Goal: Find specific page/section: Find specific page/section

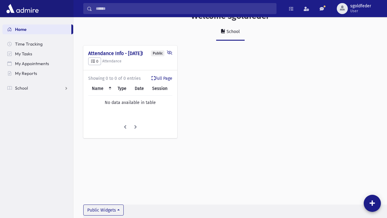
scroll to position [14, 0]
click at [21, 87] on span "School" at bounding box center [21, 88] width 13 height 6
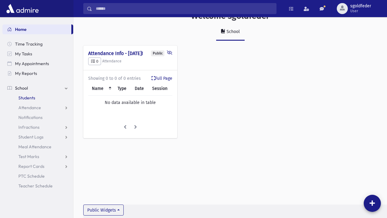
click at [25, 97] on span "Students" at bounding box center [26, 98] width 17 height 6
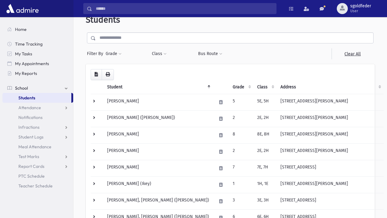
scroll to position [13, 0]
click at [165, 52] on span at bounding box center [165, 54] width 3 height 4
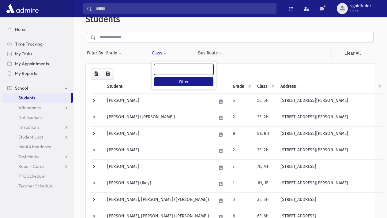
click at [171, 69] on ul at bounding box center [183, 68] width 59 height 9
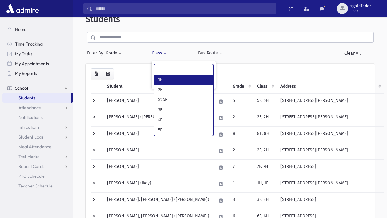
select select "*"
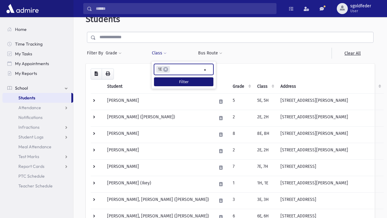
click at [188, 81] on button "Filter" at bounding box center [183, 82] width 59 height 9
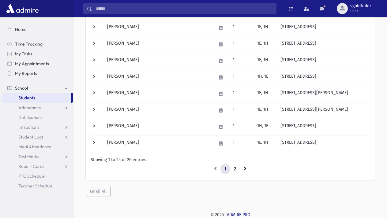
scroll to position [368, 0]
click at [235, 168] on link "2" at bounding box center [235, 169] width 10 height 11
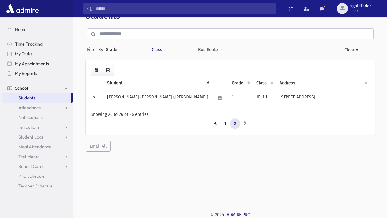
scroll to position [16, 0]
click at [225, 125] on link "1" at bounding box center [226, 124] width 10 height 11
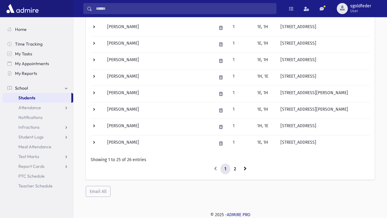
scroll to position [368, 0]
click at [28, 139] on span "Student Logs" at bounding box center [30, 138] width 25 height 6
click at [34, 175] on span "Test Marks" at bounding box center [28, 177] width 21 height 6
click at [26, 187] on span "Entry" at bounding box center [28, 187] width 10 height 6
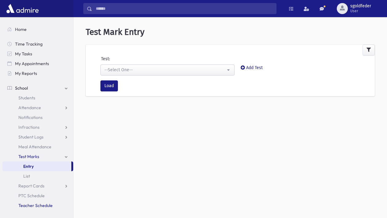
click at [43, 207] on span "Teacher Schedule" at bounding box center [35, 206] width 34 height 6
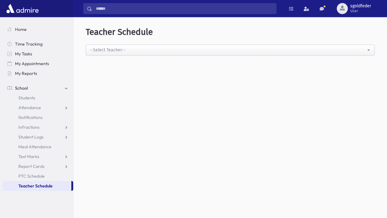
click at [369, 50] on button "--Select Teacher--" at bounding box center [230, 50] width 289 height 11
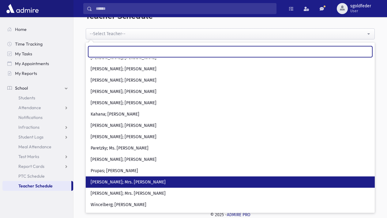
scroll to position [16, 0]
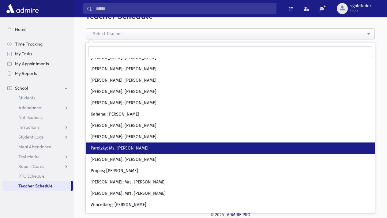
click at [131, 143] on link "Paretzky; Ms. Leah" at bounding box center [230, 148] width 289 height 11
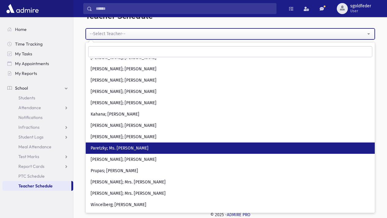
select select "***"
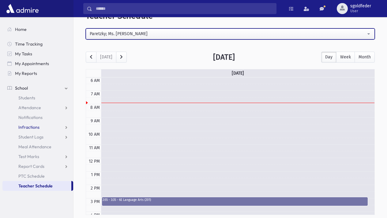
scroll to position [16, 0]
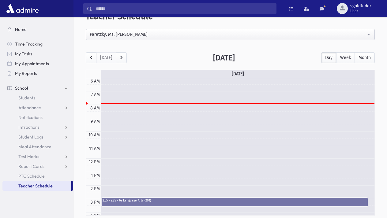
click at [18, 28] on span "Home" at bounding box center [21, 30] width 12 height 6
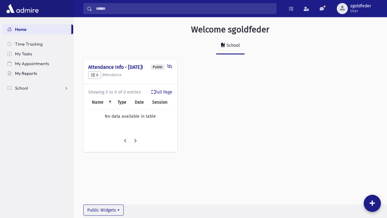
click at [29, 72] on span "My Reports" at bounding box center [26, 74] width 22 height 6
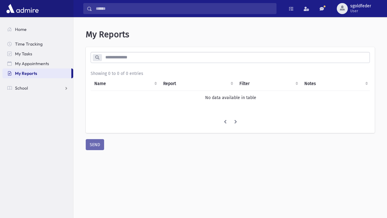
click at [102, 83] on th "Name" at bounding box center [125, 84] width 69 height 14
click at [22, 87] on span "School" at bounding box center [21, 88] width 13 height 6
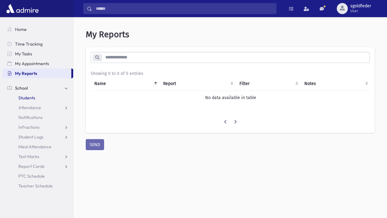
click at [25, 96] on span "Students" at bounding box center [26, 98] width 17 height 6
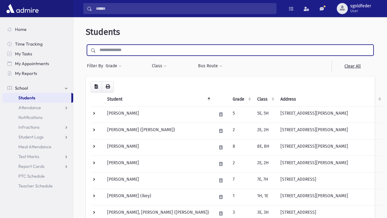
click at [170, 49] on input "text" at bounding box center [235, 50] width 278 height 11
click at [165, 66] on span at bounding box center [165, 67] width 3 height 4
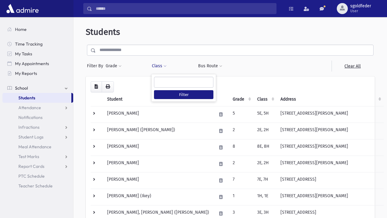
click at [163, 81] on ul at bounding box center [183, 81] width 59 height 9
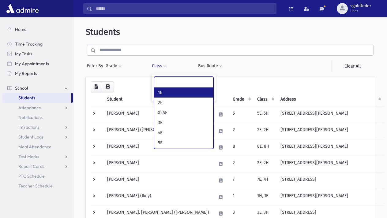
select select "*"
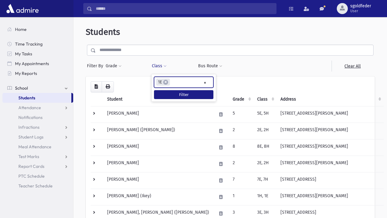
click at [180, 84] on ul "× × 1E" at bounding box center [183, 82] width 59 height 10
click at [181, 94] on button "Filter" at bounding box center [183, 94] width 59 height 9
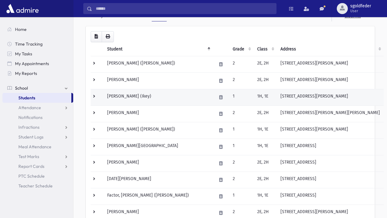
scroll to position [49, 0]
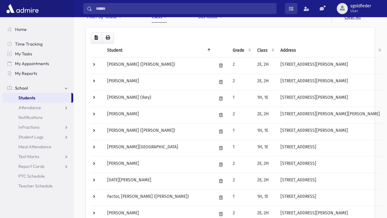
click at [291, 9] on span at bounding box center [291, 9] width 4 height 4
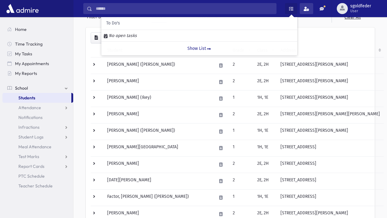
click at [308, 9] on span at bounding box center [307, 9] width 6 height 4
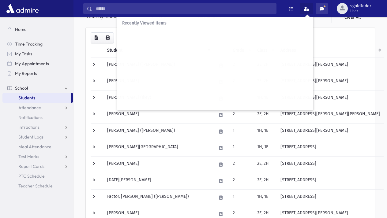
click at [322, 8] on span at bounding box center [322, 9] width 4 height 4
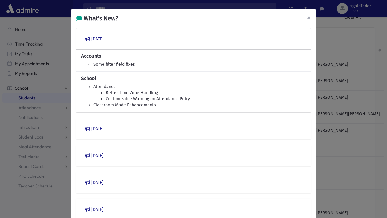
click at [310, 17] on span "×" at bounding box center [309, 17] width 4 height 9
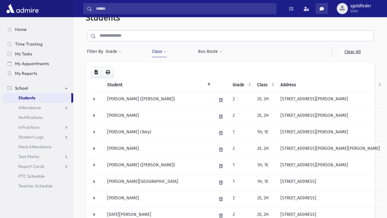
scroll to position [14, 0]
click at [166, 52] on span at bounding box center [165, 53] width 3 height 4
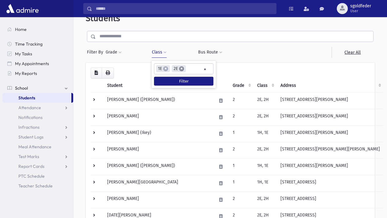
click at [183, 68] on span "×" at bounding box center [181, 68] width 5 height 5
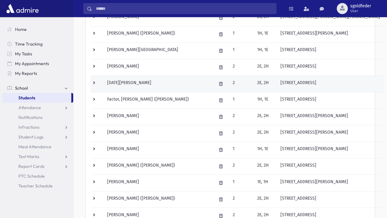
scroll to position [147, 0]
